Goal: Navigation & Orientation: Find specific page/section

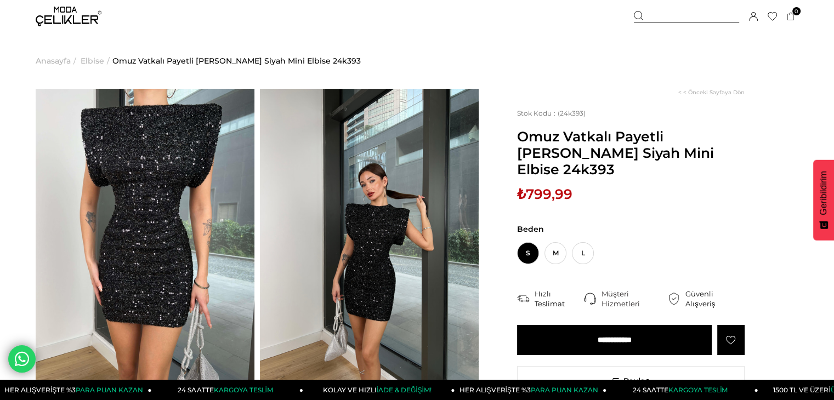
click at [96, 60] on span "Elbise" at bounding box center [93, 61] width 24 height 56
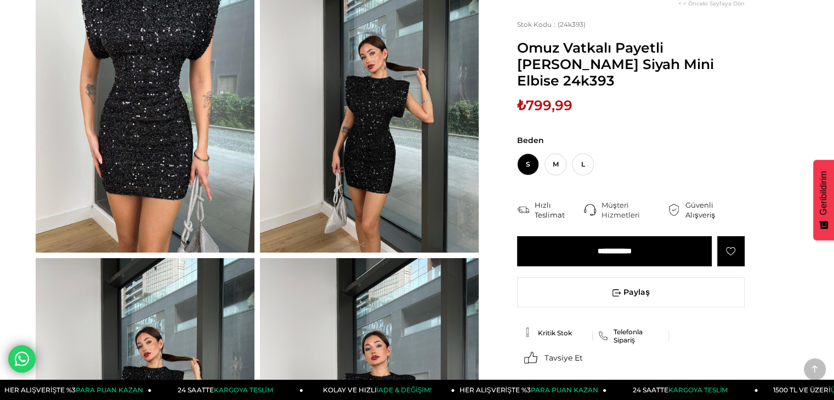
scroll to position [219, 0]
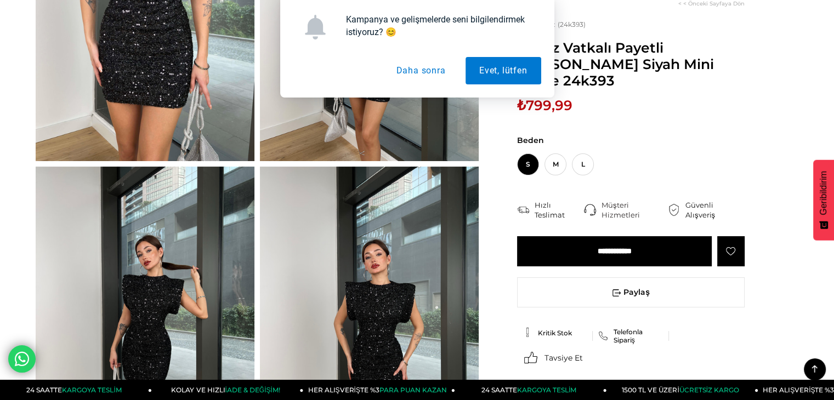
click at [433, 73] on button "Daha sonra" at bounding box center [420, 70] width 77 height 27
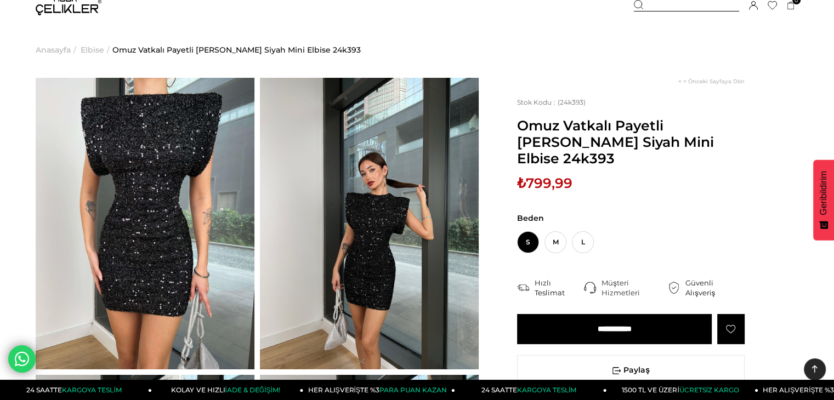
scroll to position [0, 0]
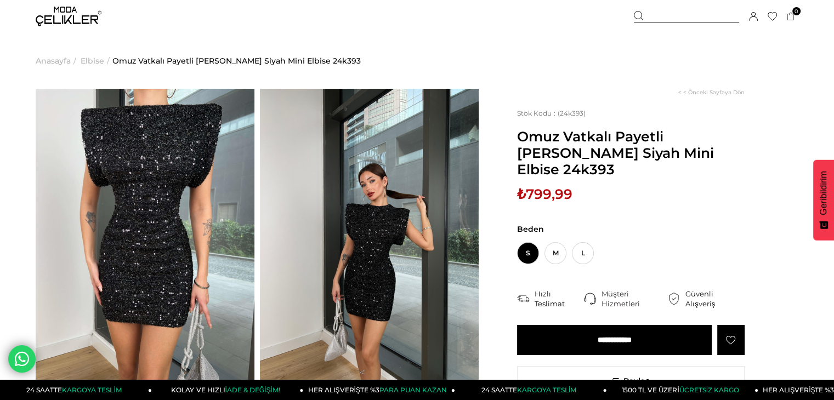
click at [78, 20] on img at bounding box center [69, 17] width 66 height 20
click at [96, 62] on span "Elbise" at bounding box center [93, 61] width 24 height 56
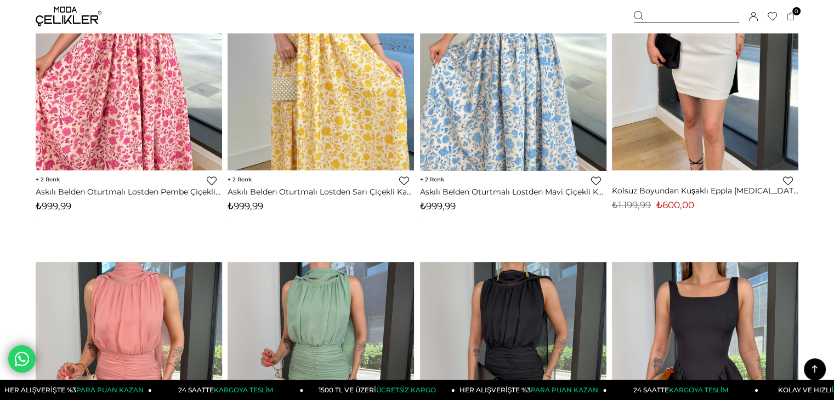
scroll to position [4825, 0]
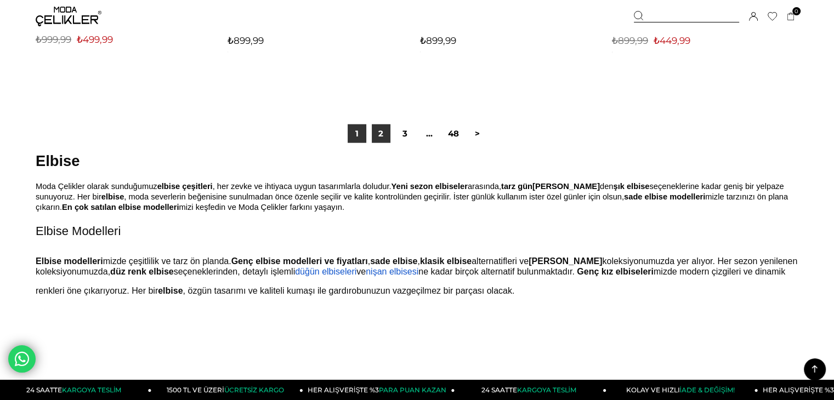
click at [382, 134] on link "2" at bounding box center [381, 133] width 19 height 19
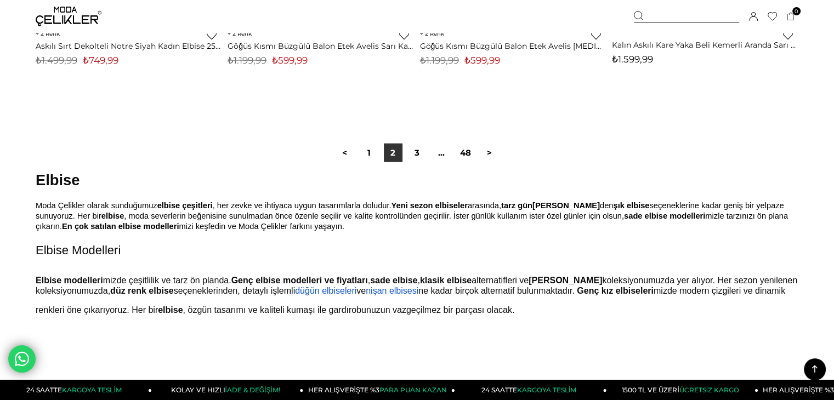
scroll to position [6963, 0]
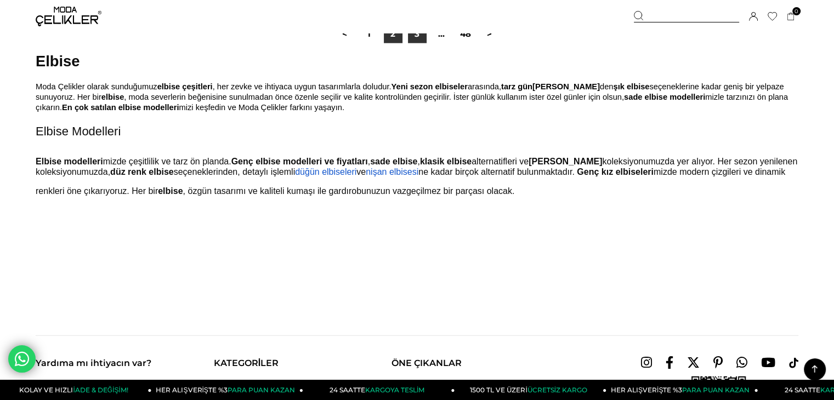
click at [409, 37] on link "3" at bounding box center [417, 34] width 19 height 19
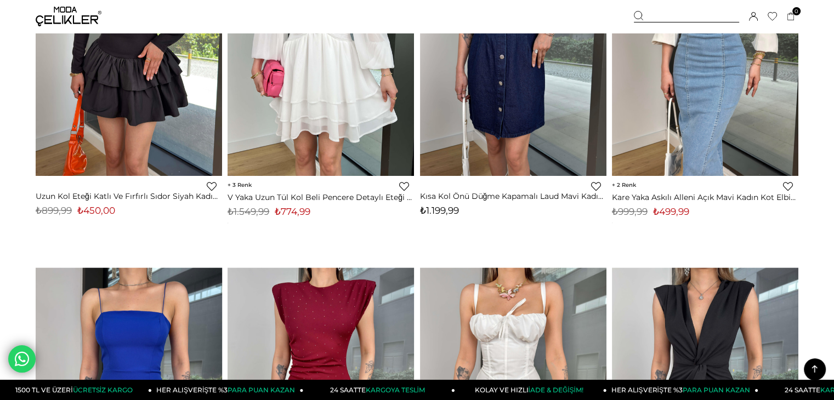
scroll to position [6798, 0]
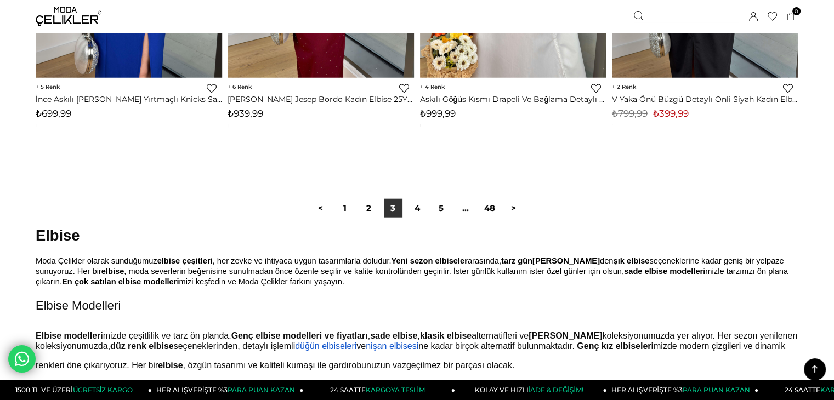
click at [427, 206] on div "< 1 2 3 4 5 ... 48 >" at bounding box center [417, 208] width 217 height 19
click at [423, 206] on link "4" at bounding box center [417, 208] width 19 height 19
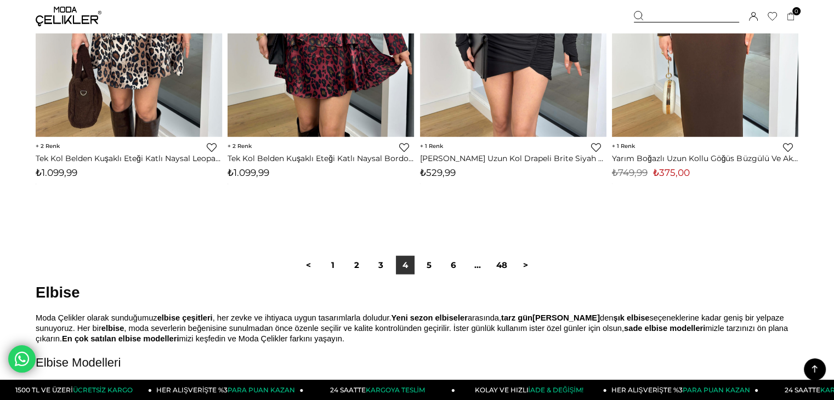
scroll to position [6743, 0]
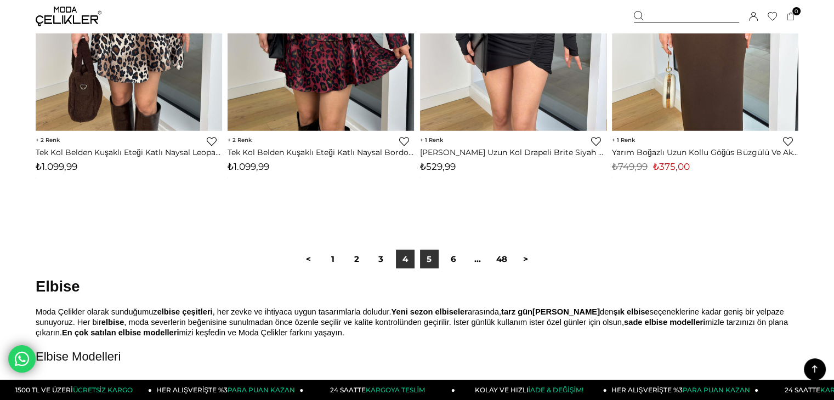
click at [431, 262] on link "5" at bounding box center [429, 259] width 19 height 19
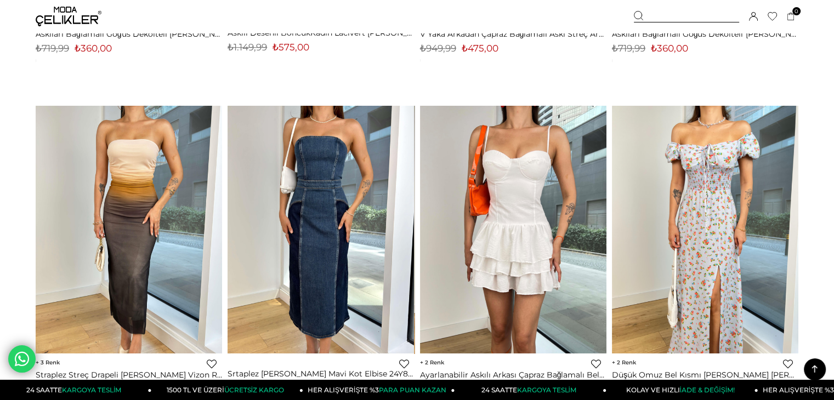
scroll to position [5154, 0]
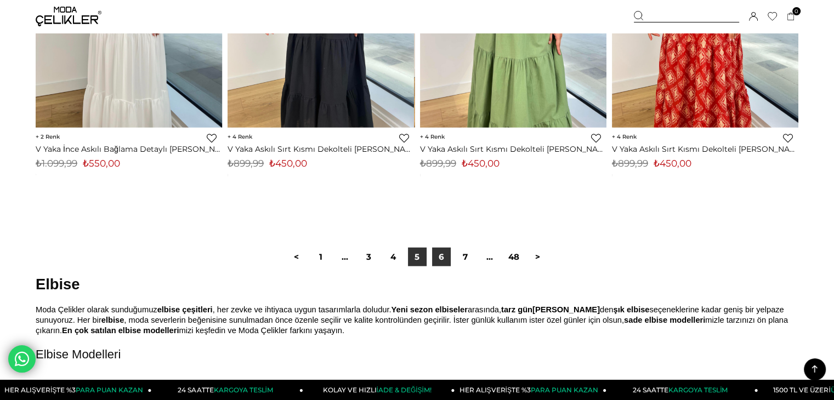
click at [436, 255] on link "6" at bounding box center [441, 257] width 19 height 19
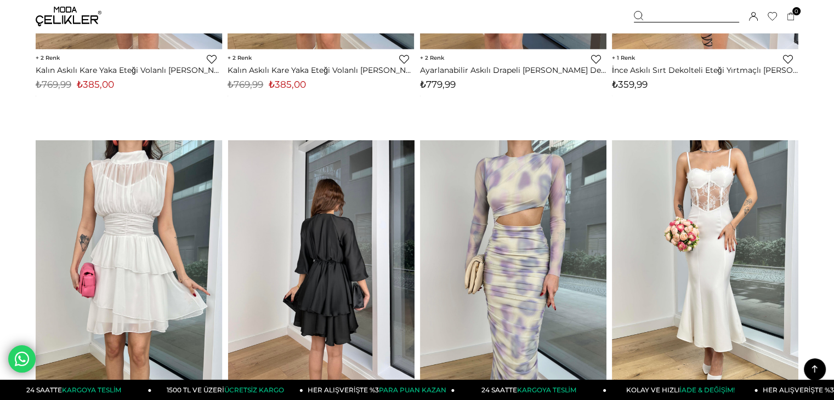
scroll to position [5811, 0]
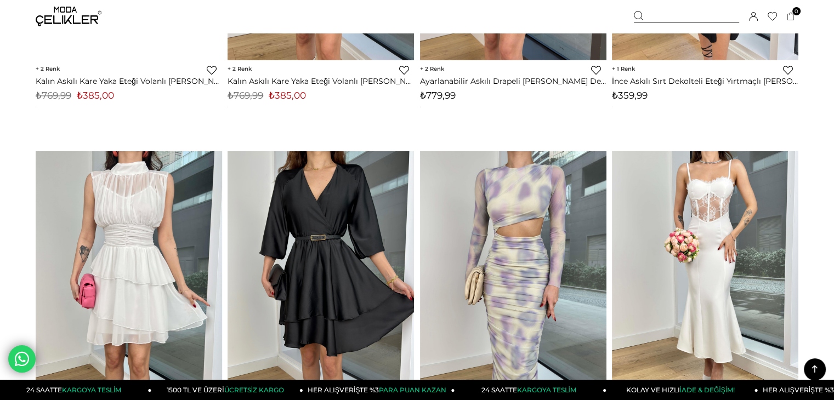
click at [78, 22] on img at bounding box center [69, 17] width 66 height 20
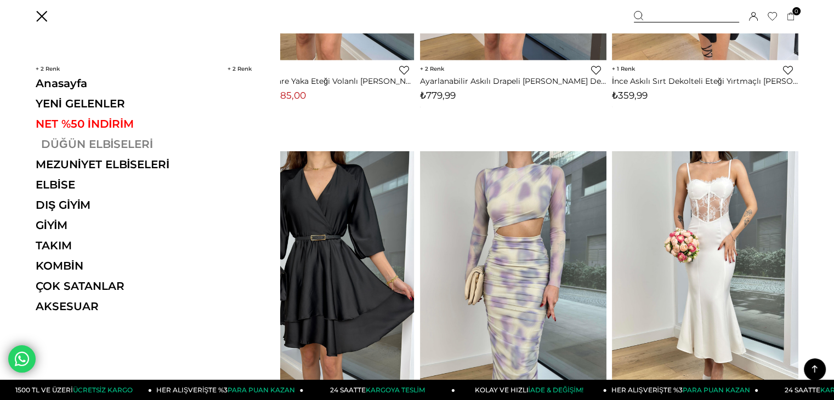
click at [94, 144] on link "DÜĞÜN ELBİSELERİ" at bounding box center [111, 144] width 151 height 13
click at [130, 139] on link "DÜĞÜN ELBİSELERİ" at bounding box center [111, 144] width 151 height 13
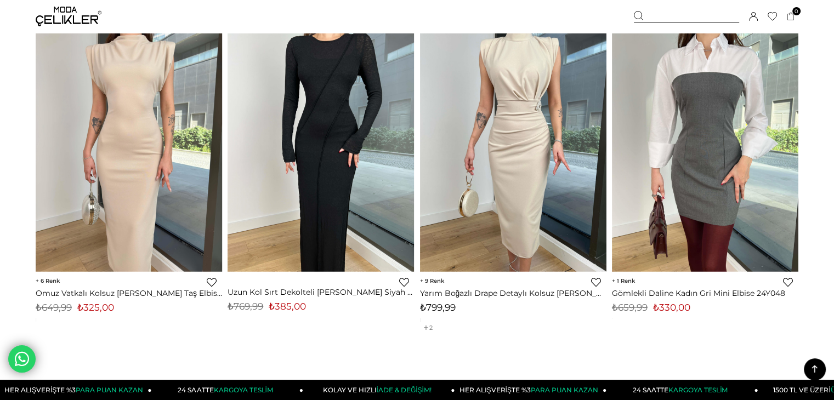
scroll to position [6837, 0]
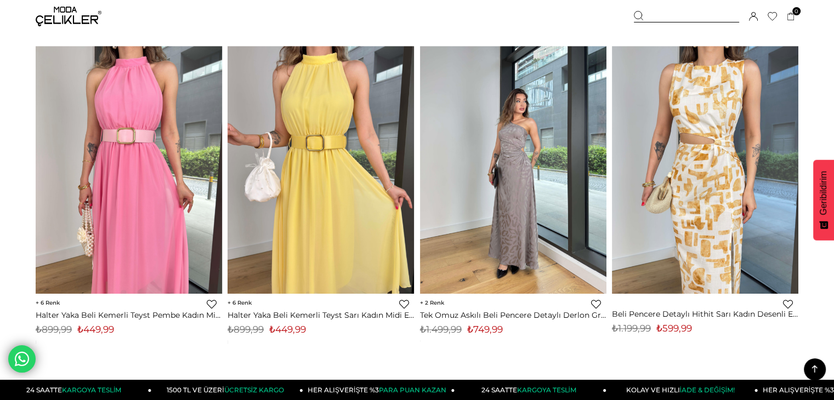
scroll to position [5921, 0]
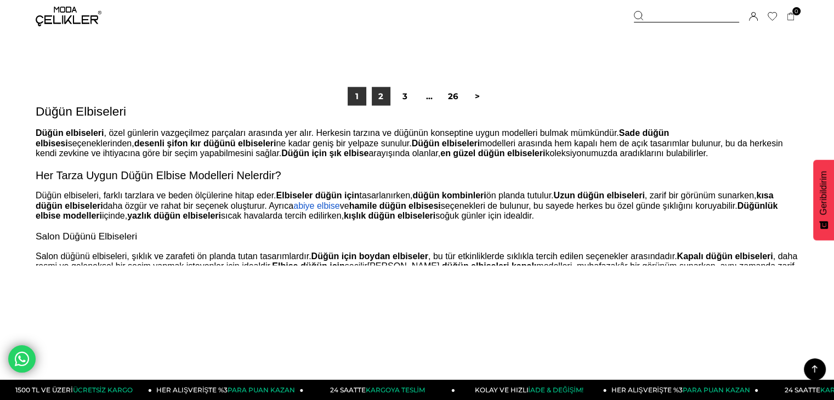
click at [386, 95] on link "2" at bounding box center [381, 96] width 19 height 19
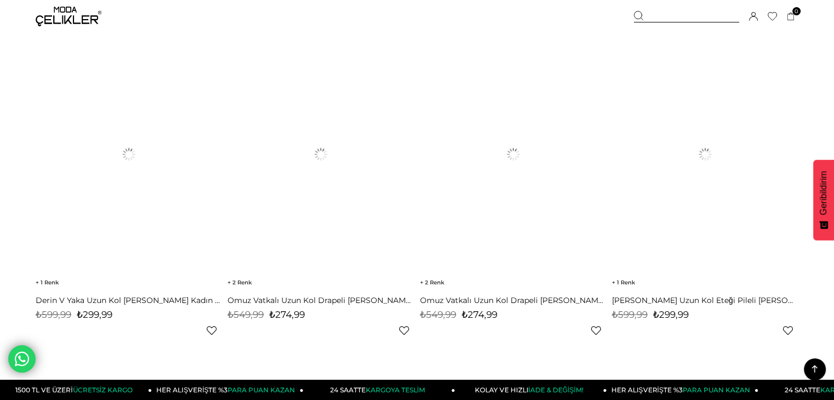
scroll to position [77, 0]
